Goal: Task Accomplishment & Management: Manage account settings

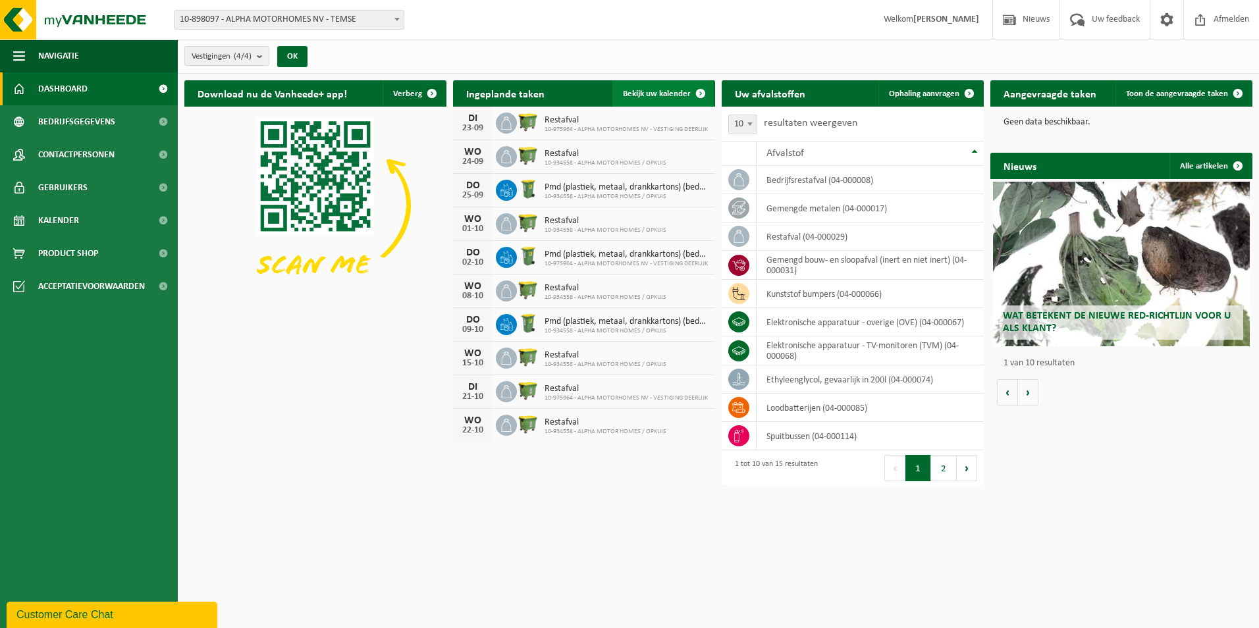
click at [682, 93] on span "Bekijk uw kalender" at bounding box center [657, 94] width 68 height 9
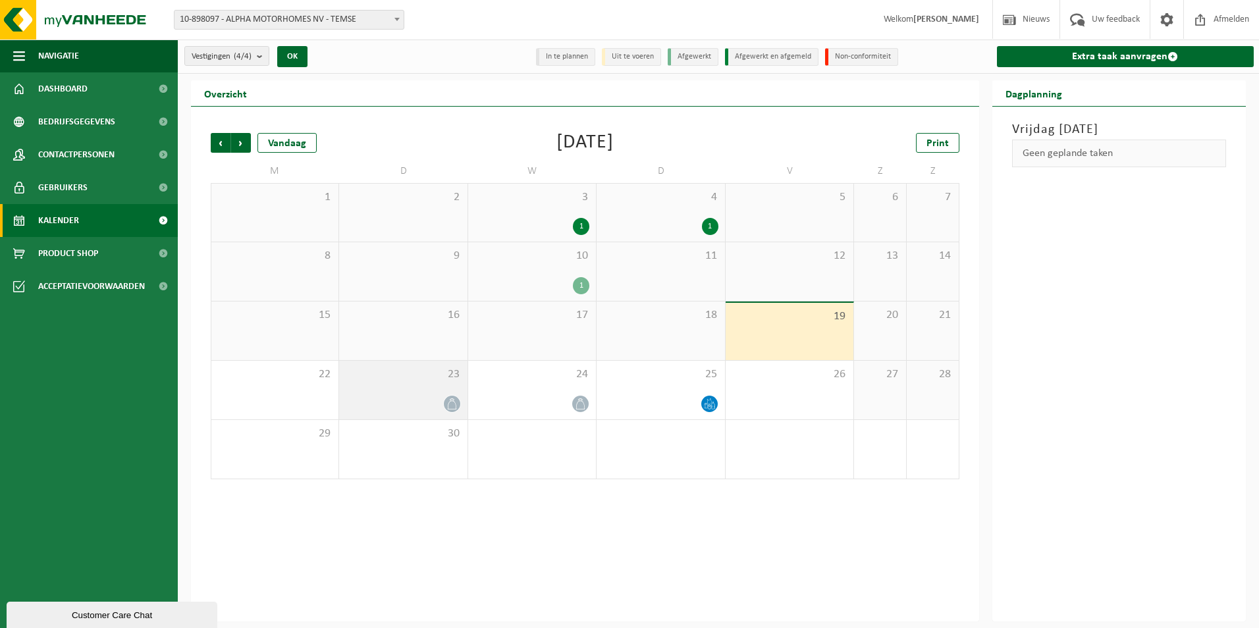
click at [451, 404] on icon at bounding box center [452, 404] width 11 height 11
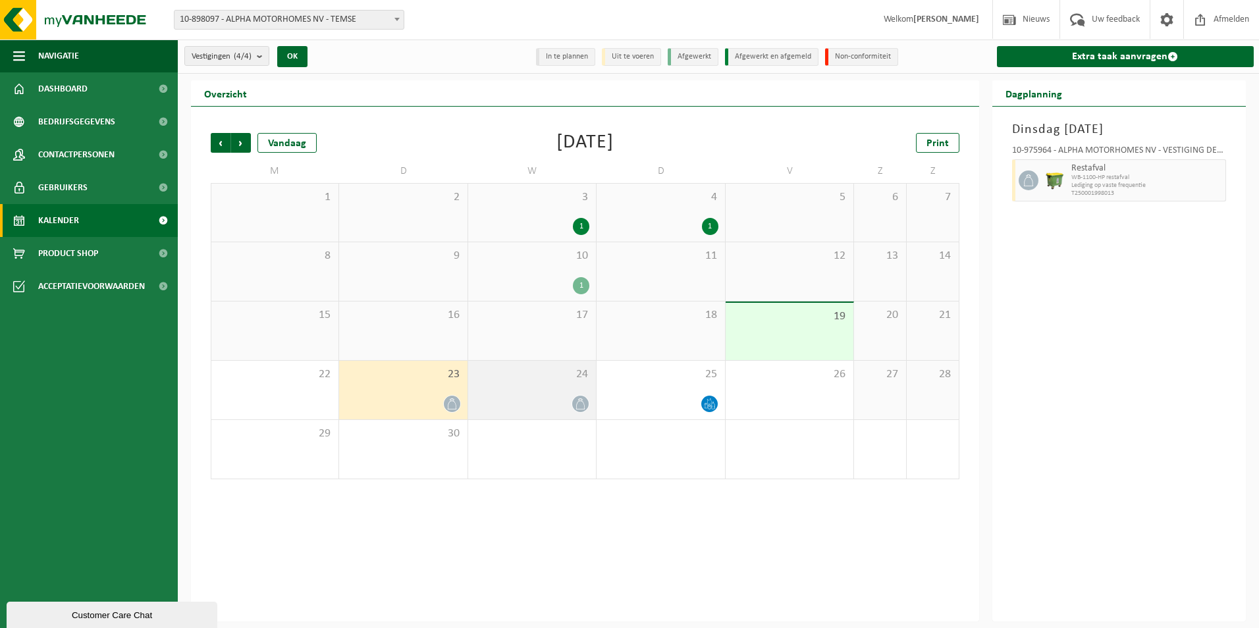
click at [566, 389] on div "24" at bounding box center [532, 390] width 128 height 59
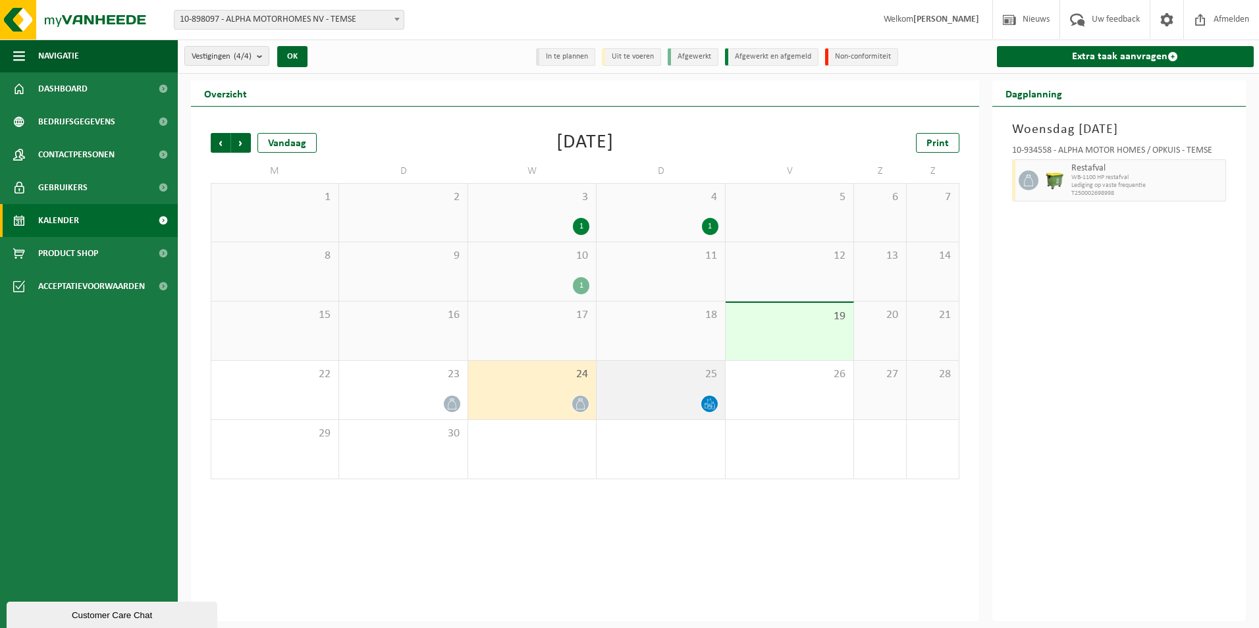
click at [668, 391] on div "25" at bounding box center [661, 390] width 128 height 59
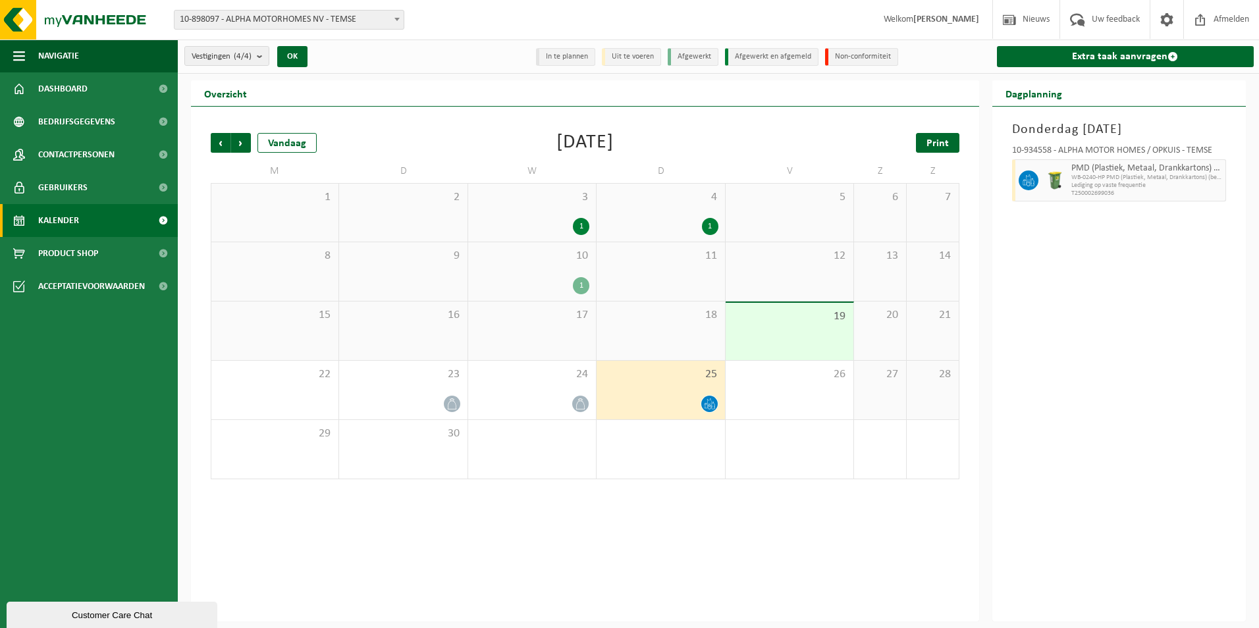
click at [943, 139] on span "Print" at bounding box center [938, 143] width 22 height 11
click at [242, 144] on span "Volgende" at bounding box center [241, 143] width 20 height 20
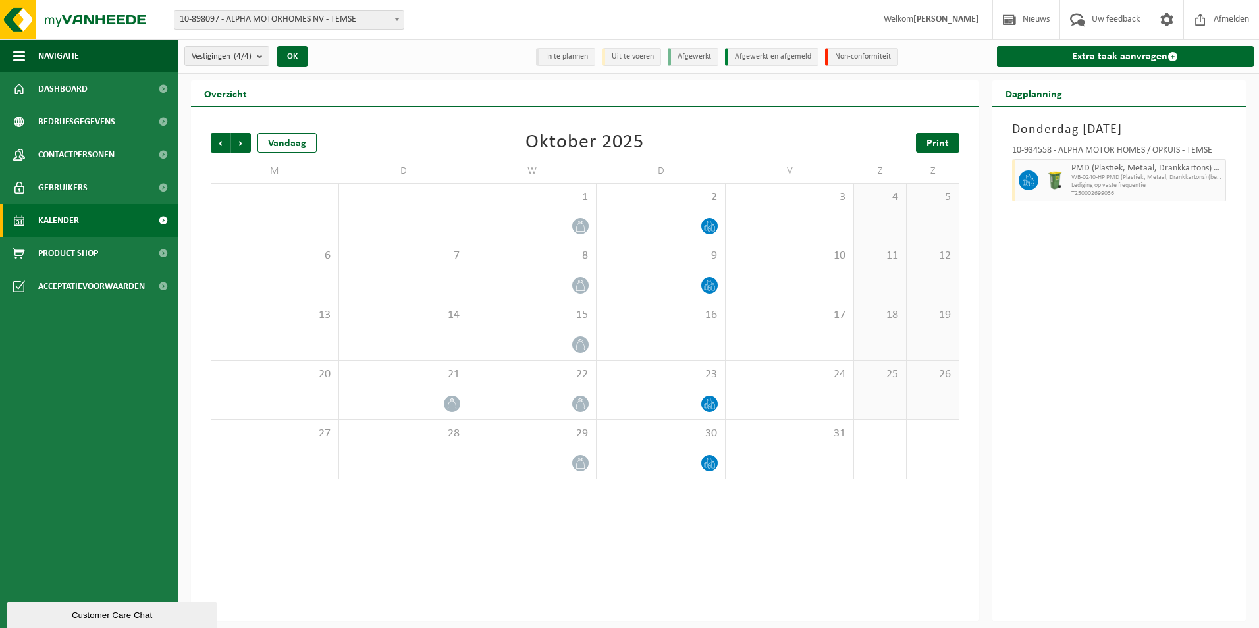
click at [944, 143] on span "Print" at bounding box center [938, 143] width 22 height 11
click at [263, 49] on b "submit" at bounding box center [263, 56] width 12 height 18
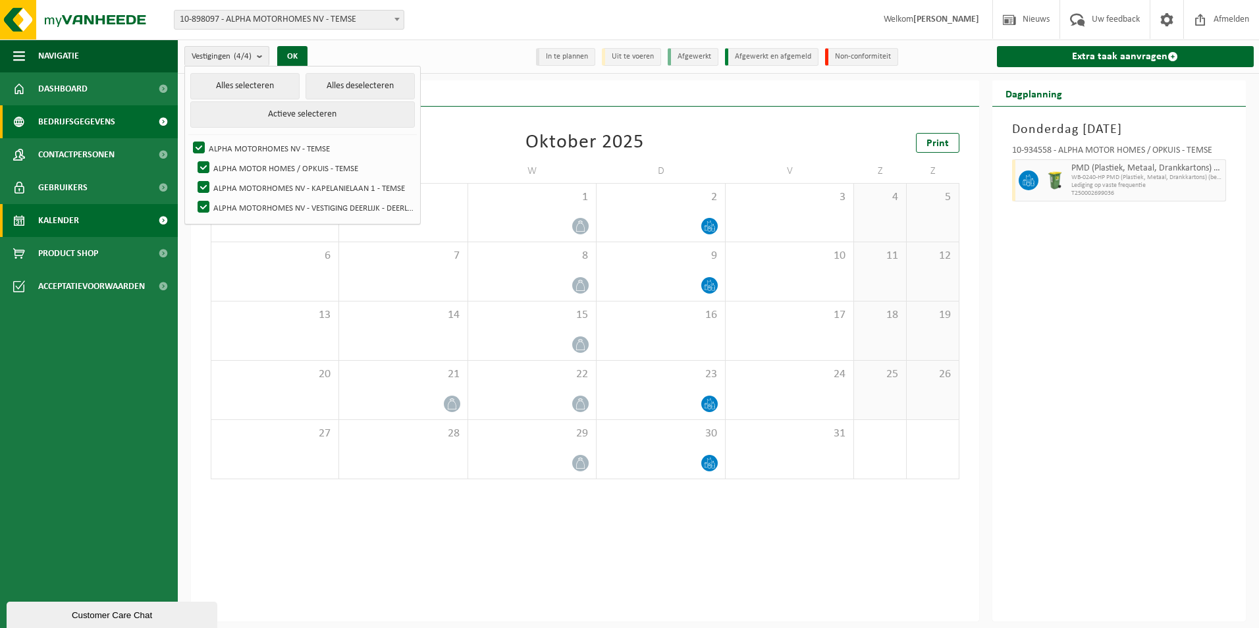
click at [81, 109] on span "Bedrijfsgegevens" at bounding box center [76, 121] width 77 height 33
